Goal: Feedback & Contribution: Leave review/rating

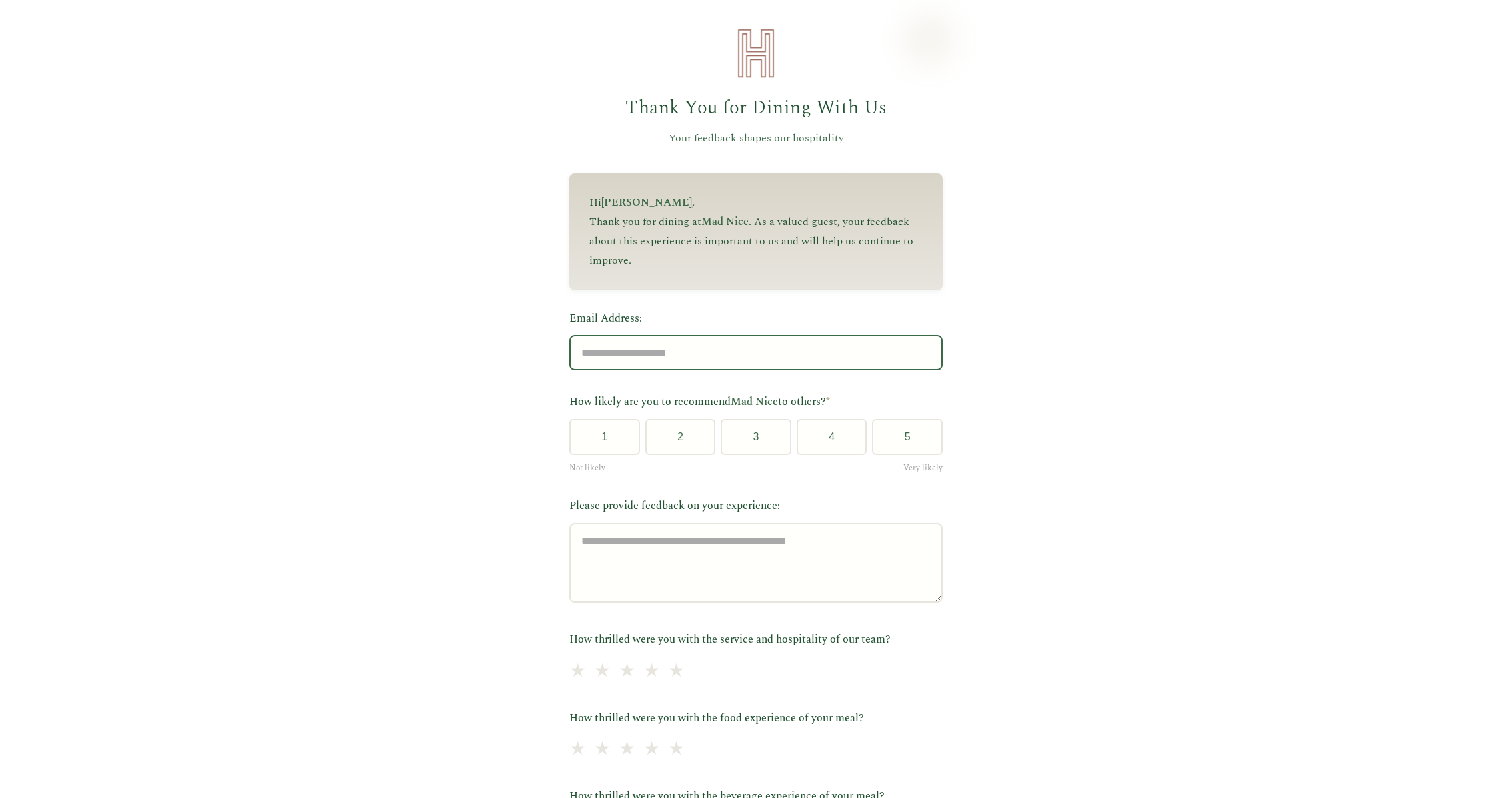
click at [614, 354] on input "Email Address:" at bounding box center [756, 352] width 373 height 35
type input "**********"
click at [927, 449] on button "5" at bounding box center [907, 437] width 70 height 36
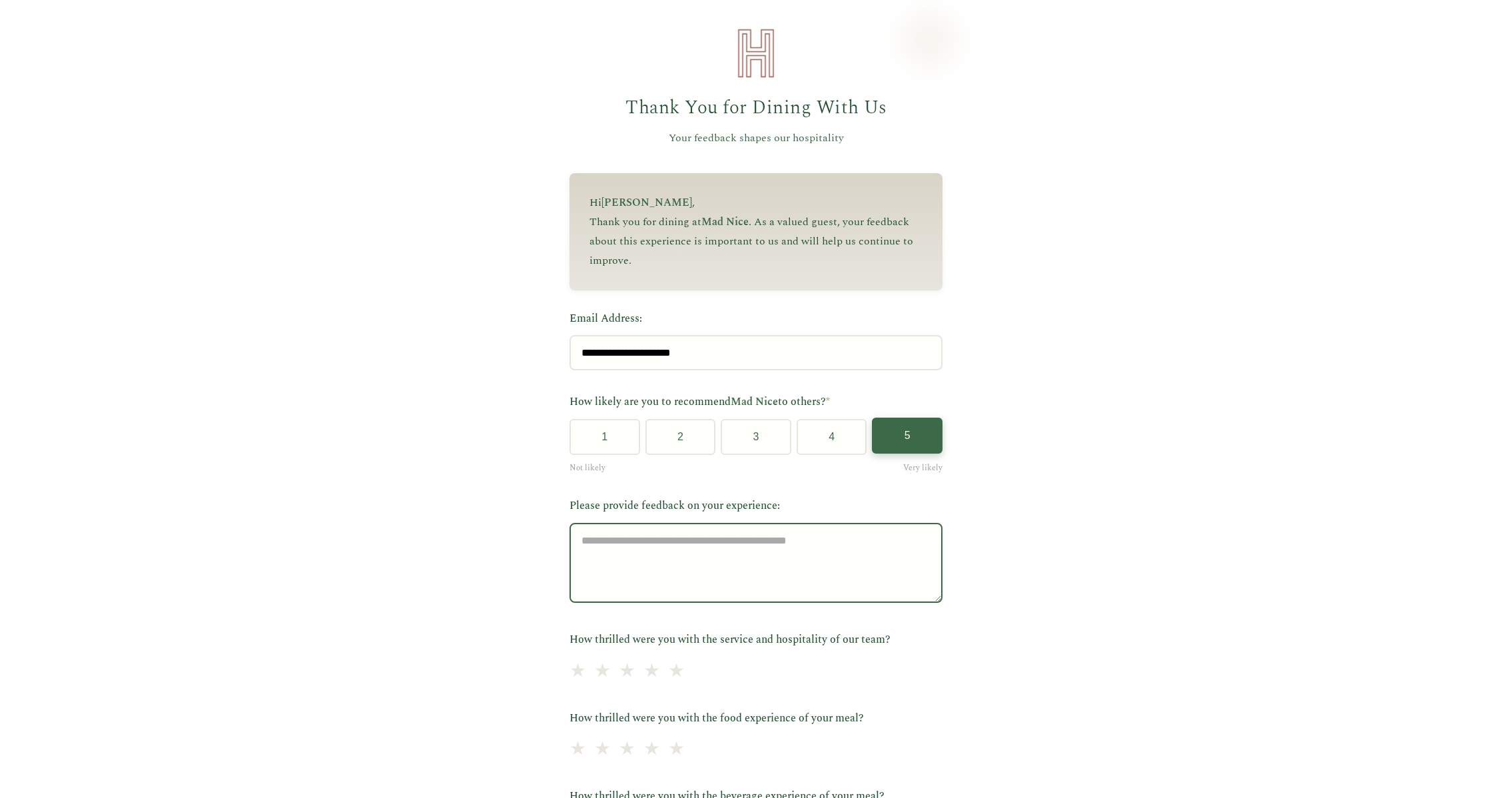
click at [608, 549] on textarea "Please provide feedback on your experience:" at bounding box center [756, 562] width 373 height 80
type textarea "**********"
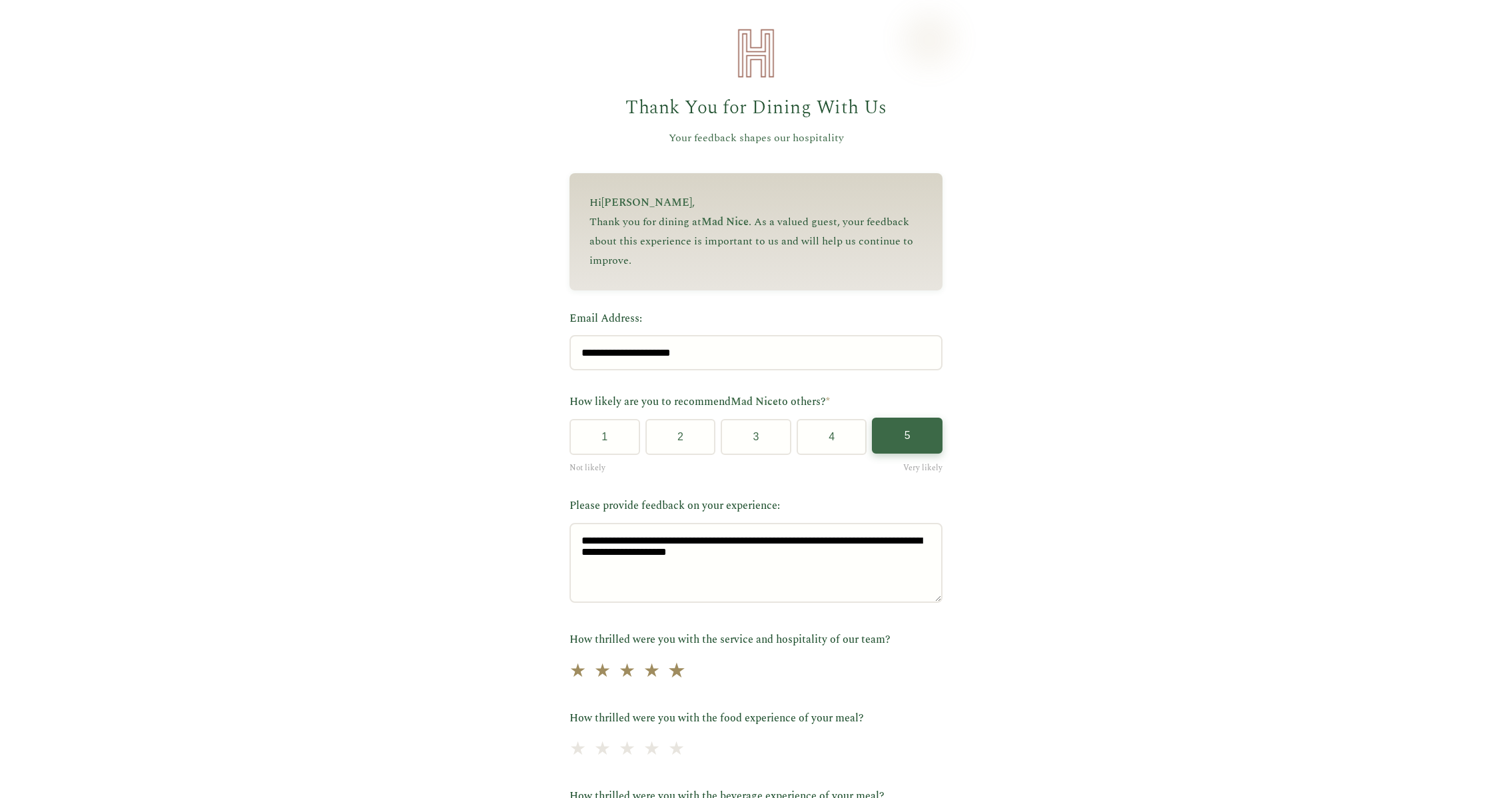
click at [686, 680] on span "★" at bounding box center [677, 671] width 19 height 33
drag, startPoint x: 683, startPoint y: 754, endPoint x: 692, endPoint y: 754, distance: 9.0
click at [683, 754] on span "★" at bounding box center [677, 750] width 19 height 33
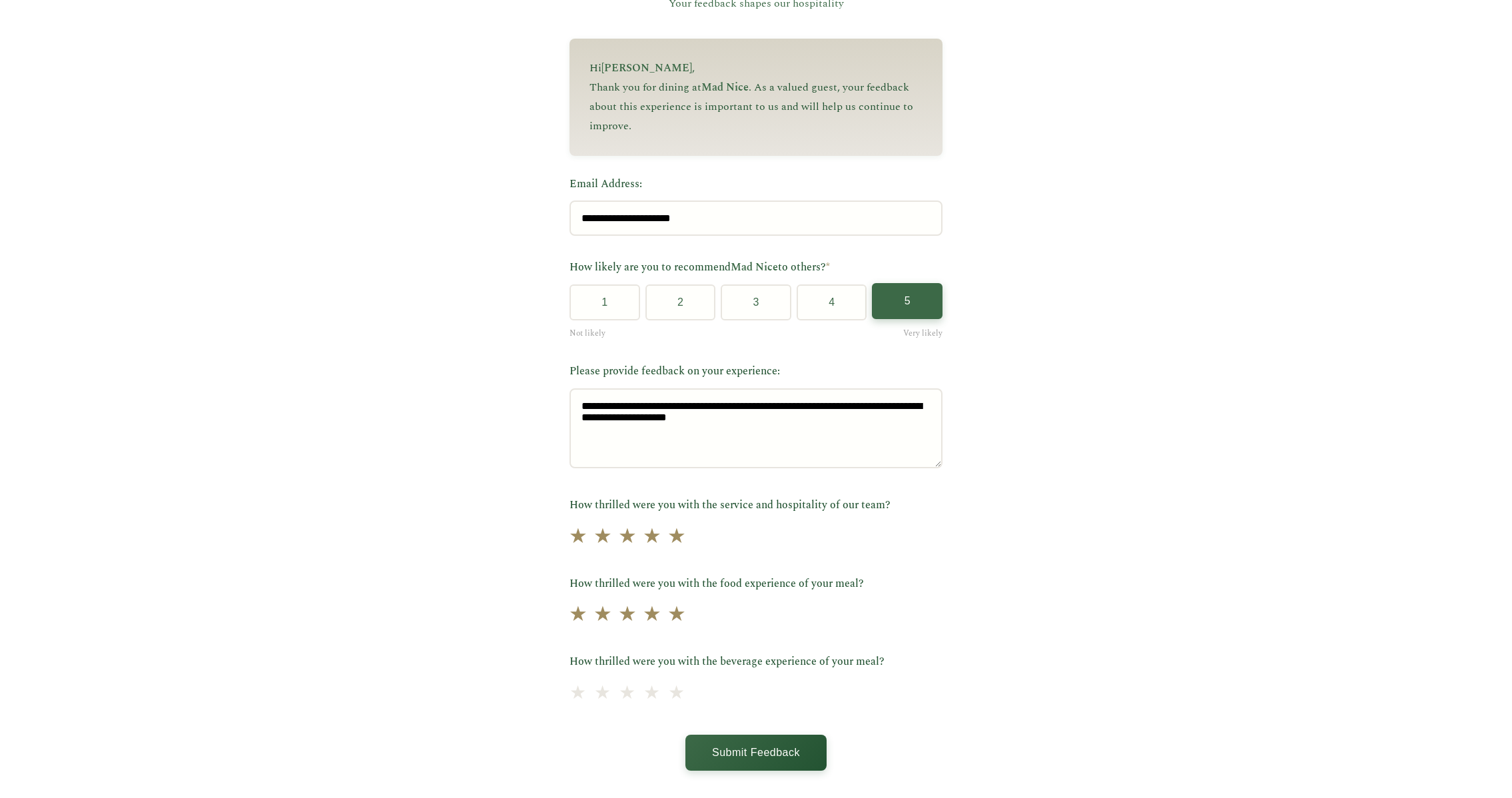
scroll to position [203, 0]
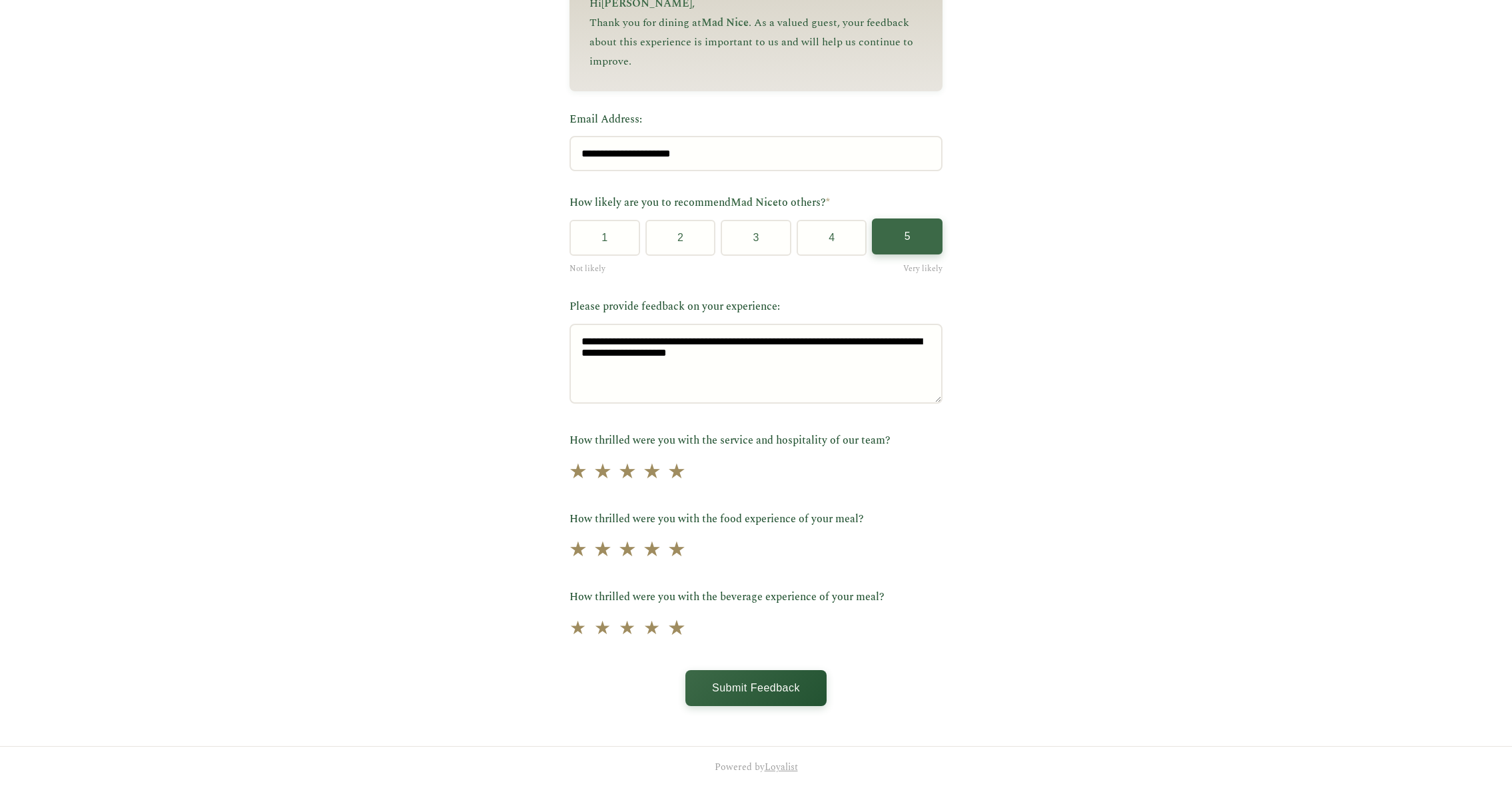
click at [686, 626] on span "★" at bounding box center [677, 628] width 19 height 33
click at [791, 680] on button "Submit Feedback" at bounding box center [756, 686] width 142 height 36
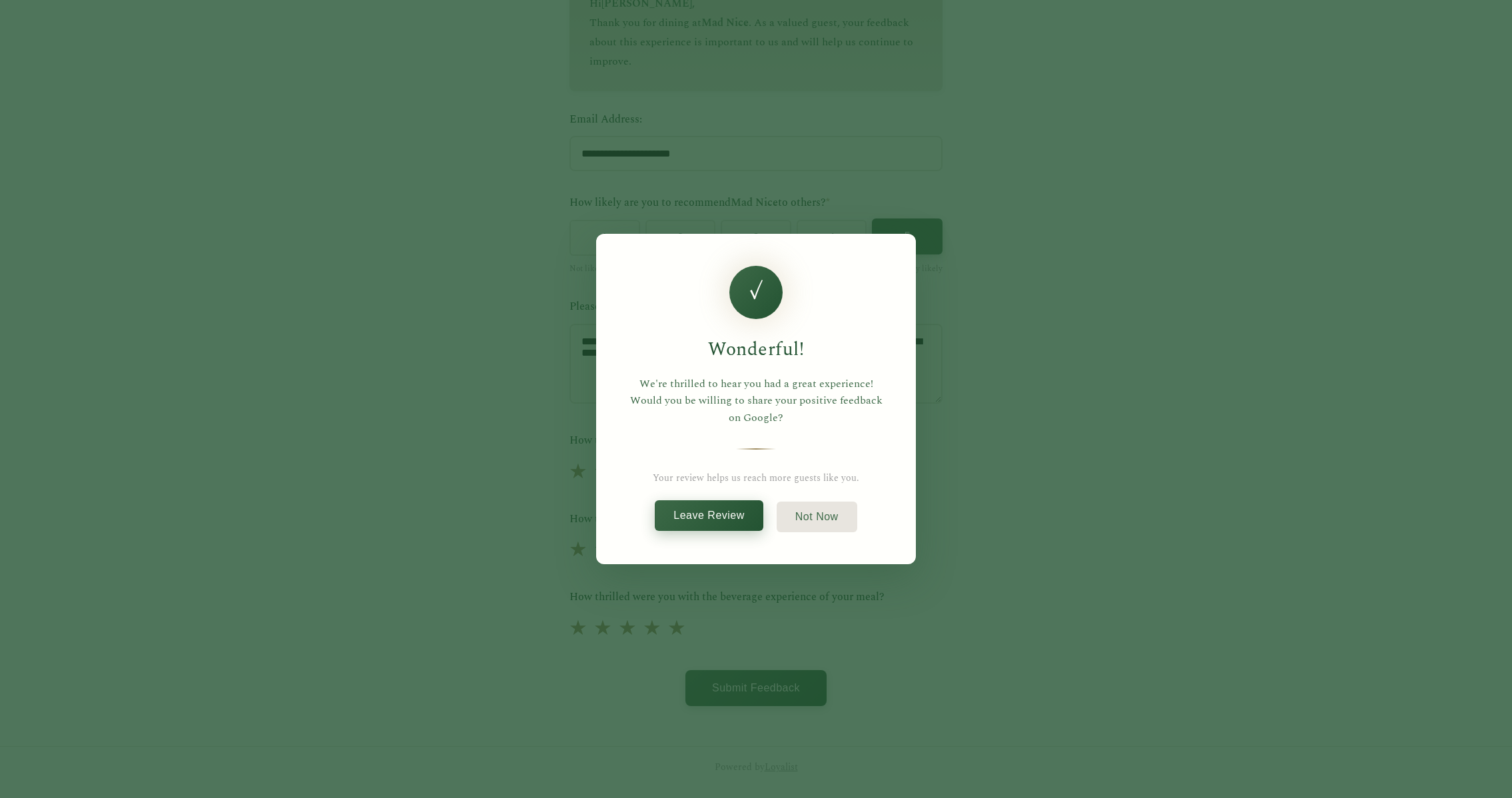
click at [736, 523] on button "Leave Review" at bounding box center [709, 516] width 109 height 31
